Goal: Transaction & Acquisition: Purchase product/service

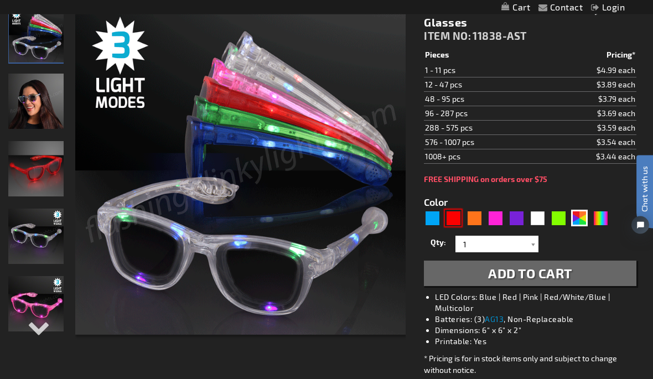
click at [458, 217] on div "Red" at bounding box center [453, 218] width 17 height 17
type input "5641"
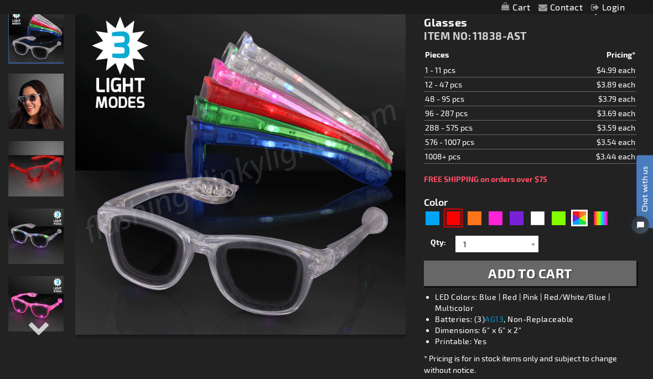
scroll to position [161, 0]
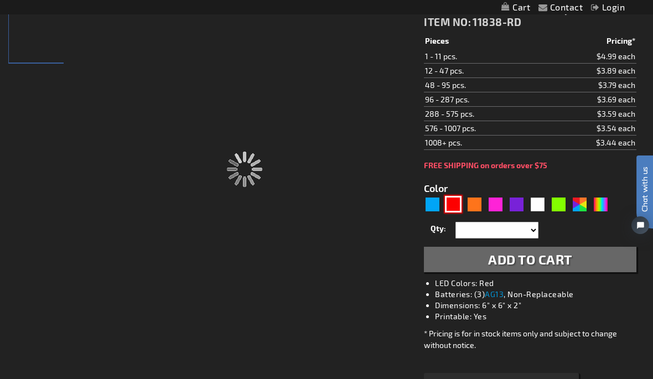
type input "11838-RD"
type input "Customize - Red Cool Shades LED Party Glasses - ITEM NO: 11838-RD"
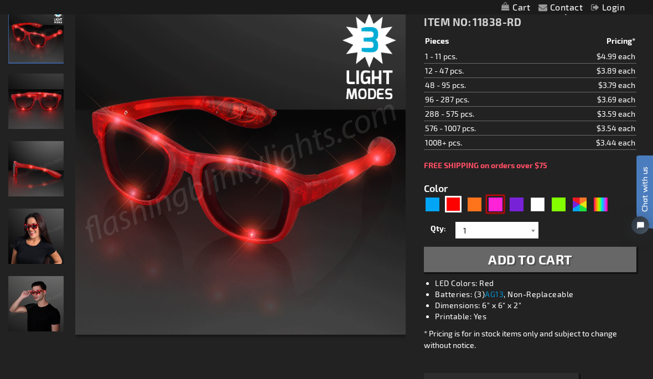
click at [497, 202] on div "Pink" at bounding box center [495, 204] width 17 height 17
type input "5639"
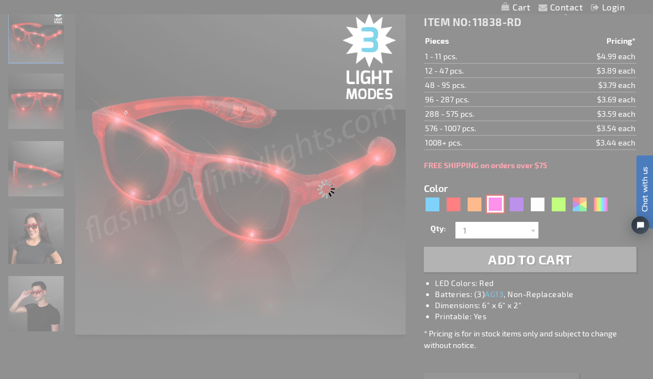
type input "11838-PK"
type input "Customize - Bright Pink Cool Shades LED Party Glasses - ITEM NO: 11838-PK"
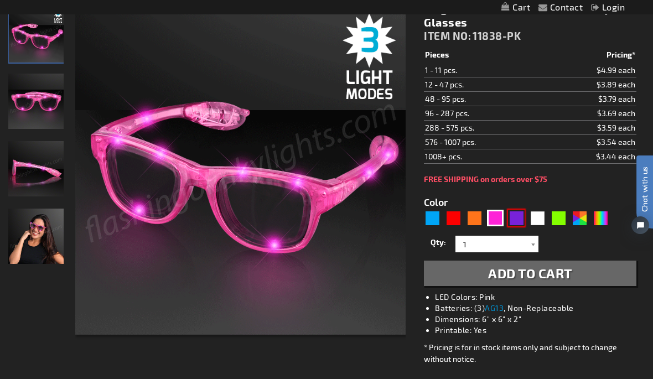
click at [519, 218] on div "Purple" at bounding box center [516, 218] width 17 height 17
type input "5640"
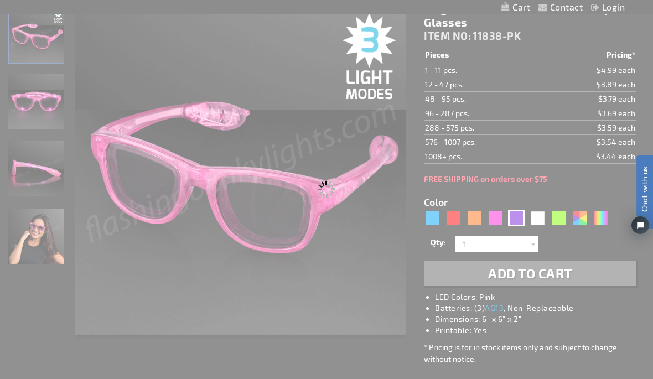
click at [512, 215] on div "Please wait..." at bounding box center [326, 189] width 653 height 379
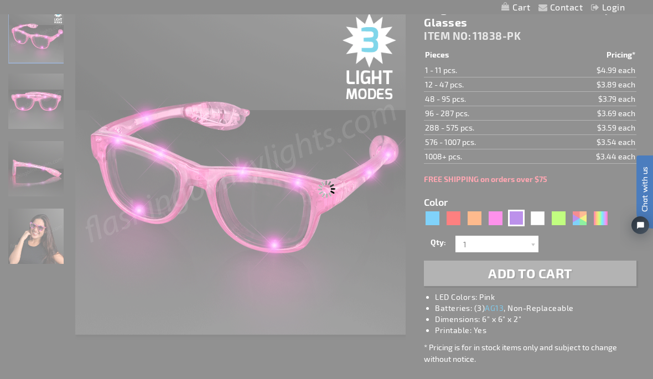
click at [564, 223] on div "Please wait..." at bounding box center [326, 189] width 653 height 379
